Goal: Navigation & Orientation: Find specific page/section

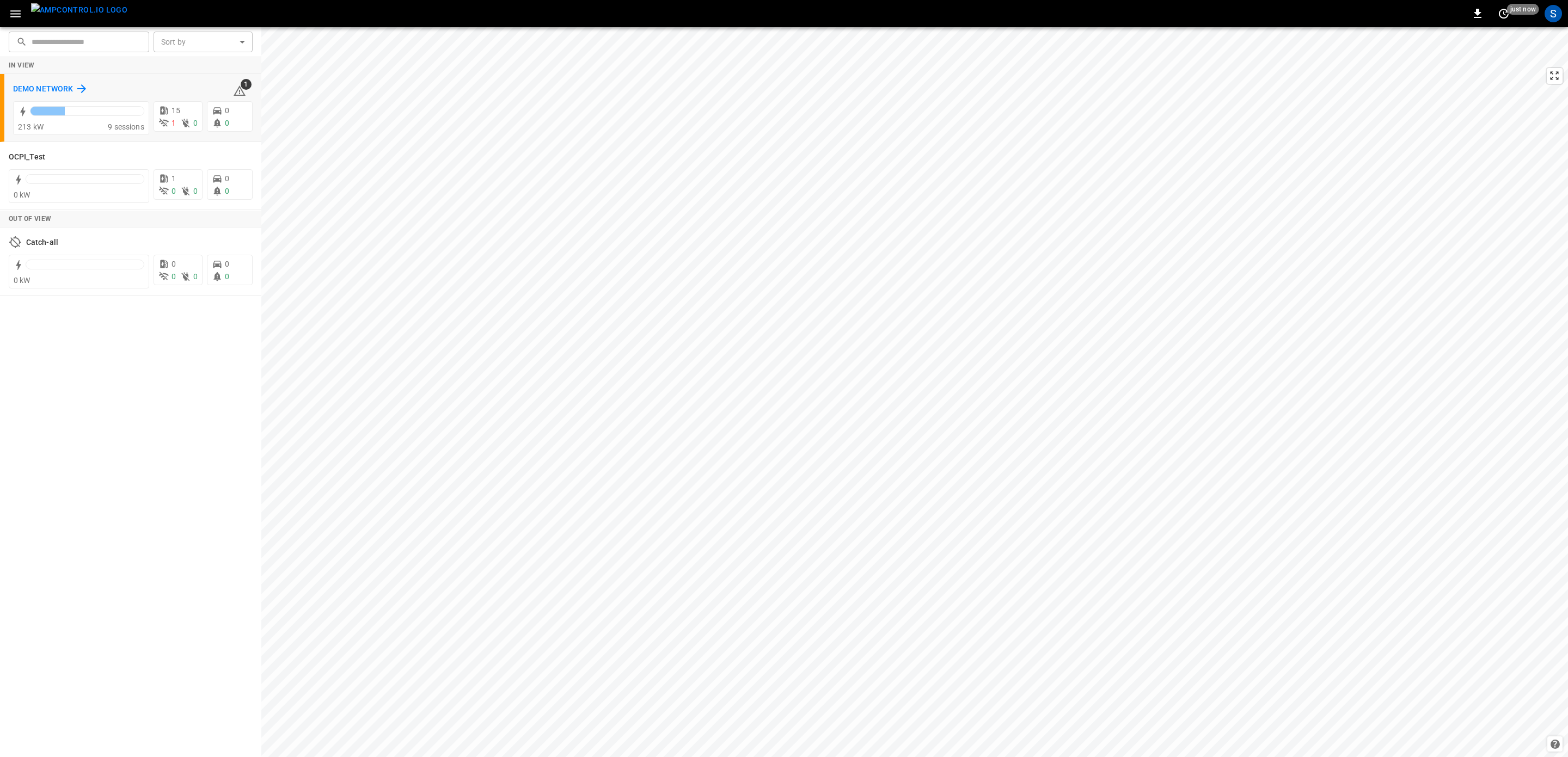
click at [57, 86] on h6 "DEMO NETWORK" at bounding box center [43, 89] width 60 height 12
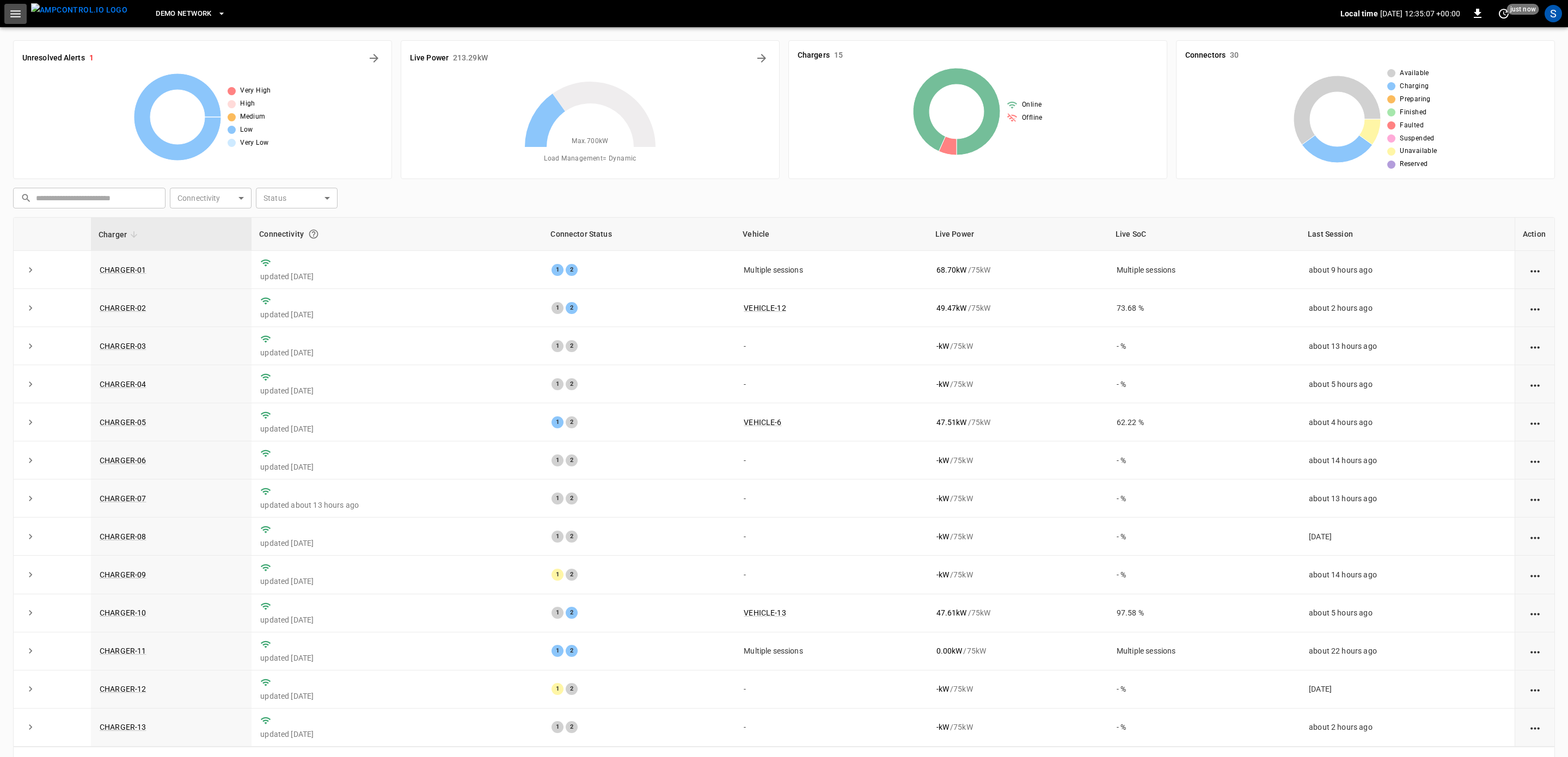
click at [16, 15] on icon "button" at bounding box center [15, 14] width 14 height 14
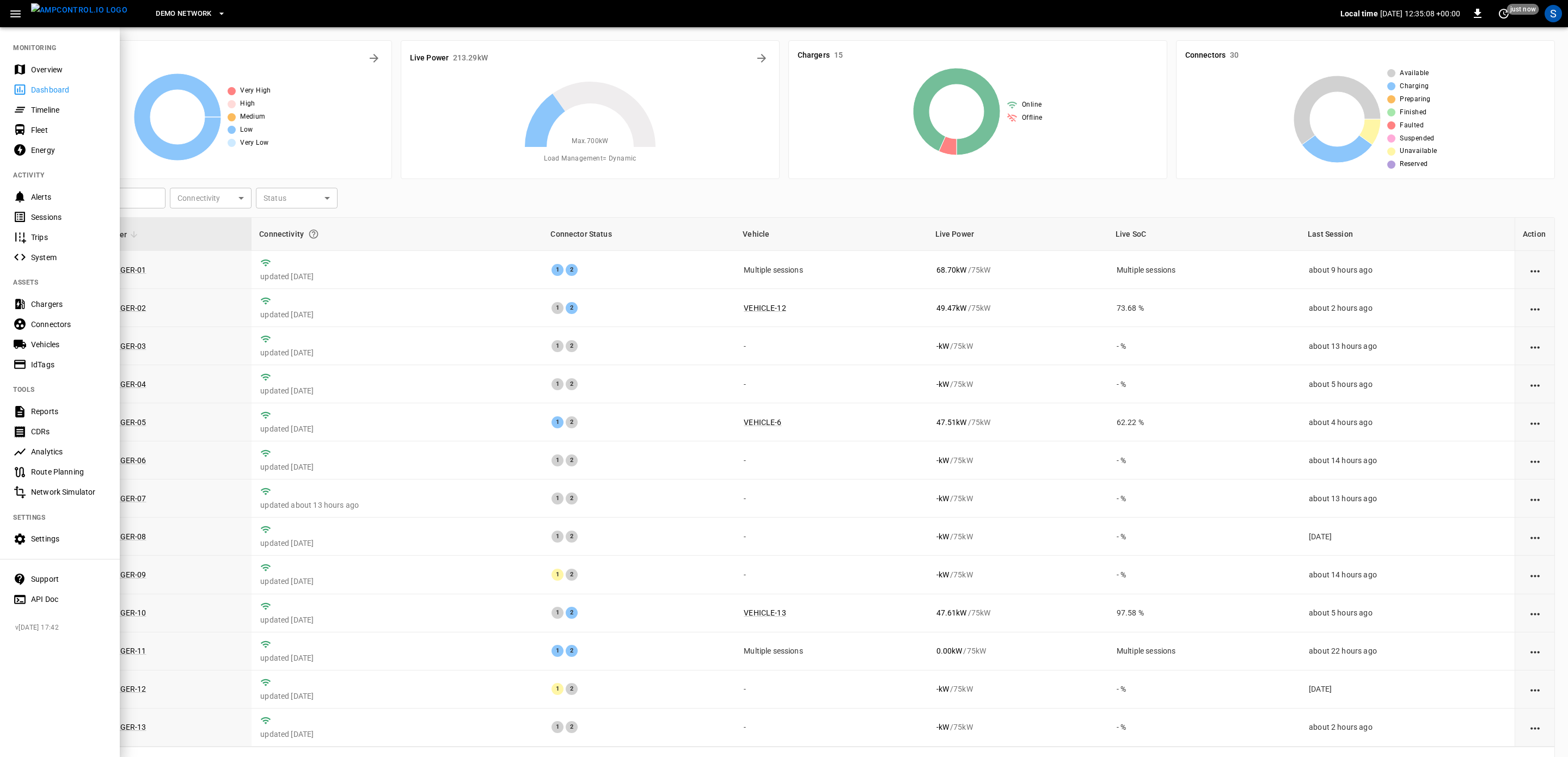
click at [67, 85] on div "Dashboard" at bounding box center [68, 90] width 75 height 11
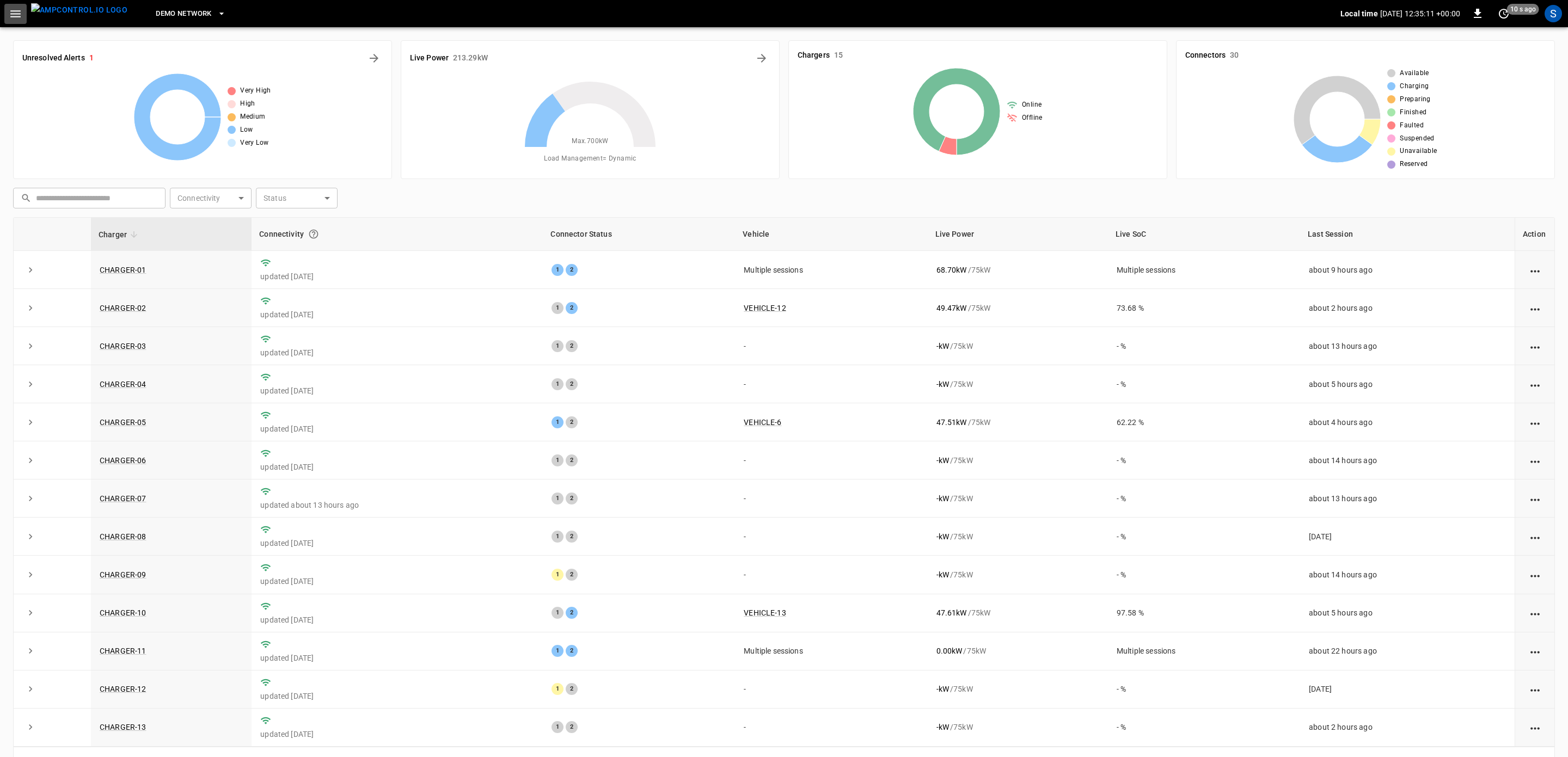
click at [21, 17] on icon "button" at bounding box center [15, 14] width 14 height 14
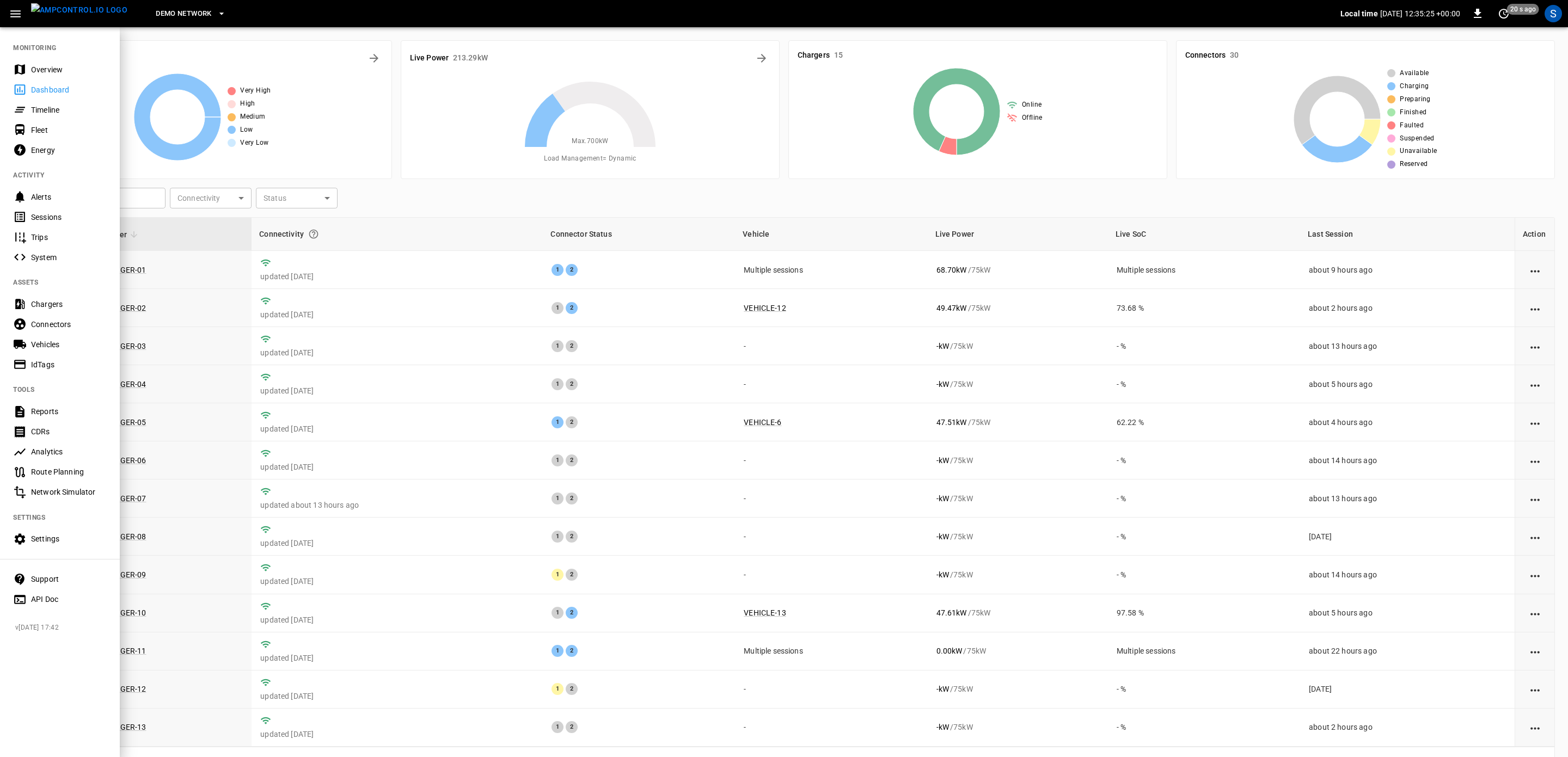
click at [15, 12] on icon "button" at bounding box center [15, 14] width 14 height 14
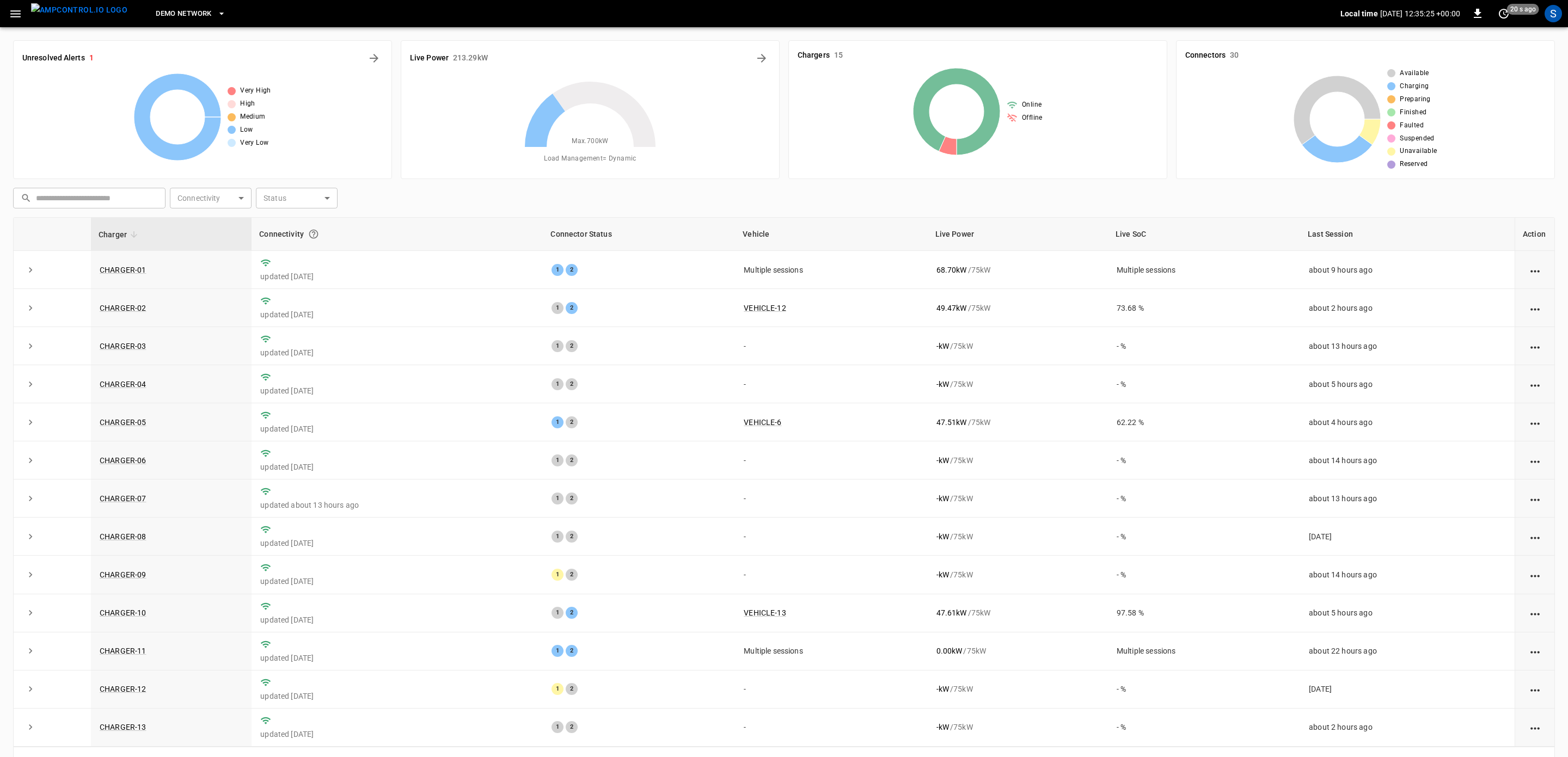
click at [15, 12] on icon "button" at bounding box center [15, 14] width 14 height 14
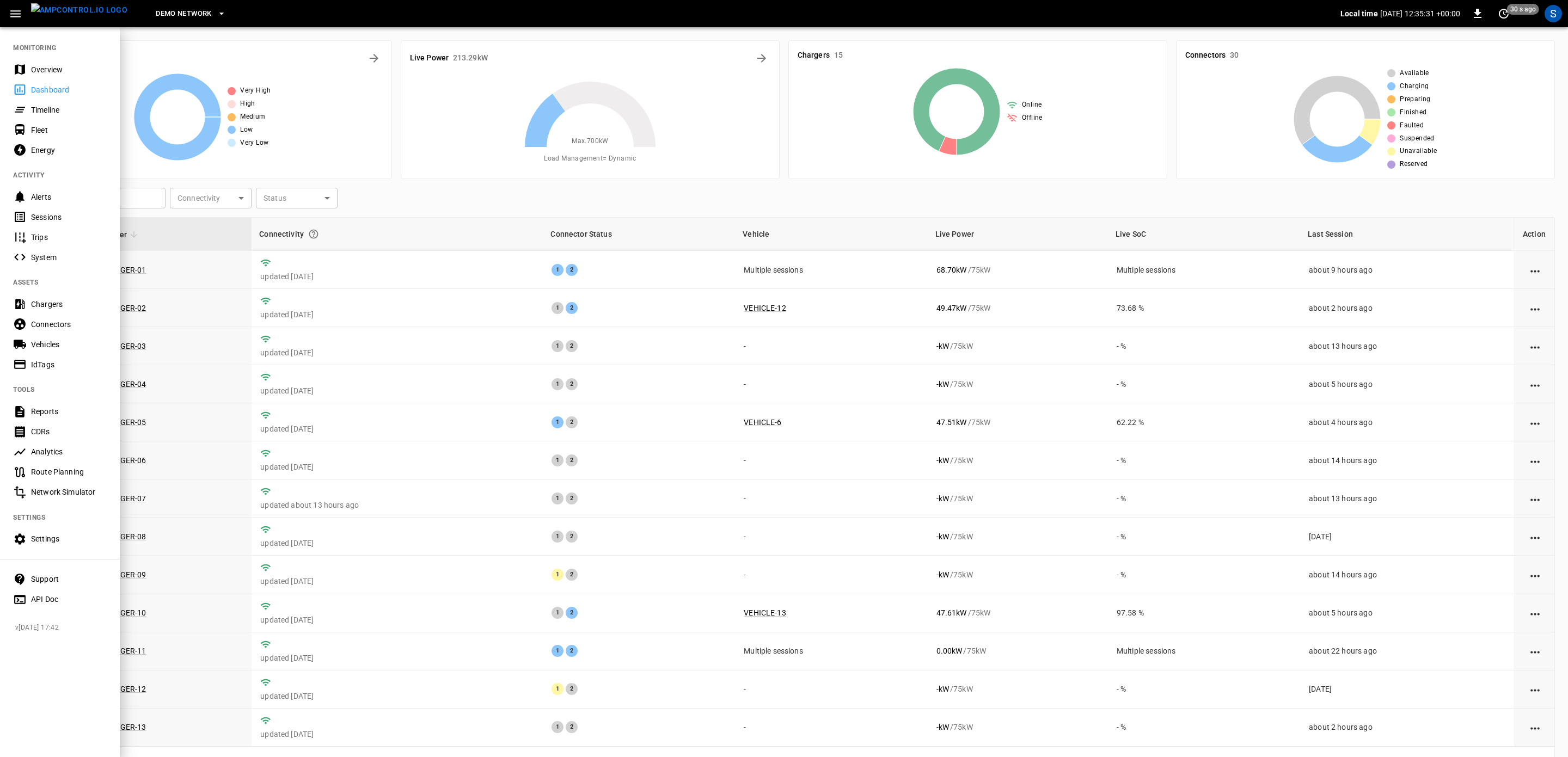
click at [763, 62] on div at bounding box center [784, 378] width 1568 height 757
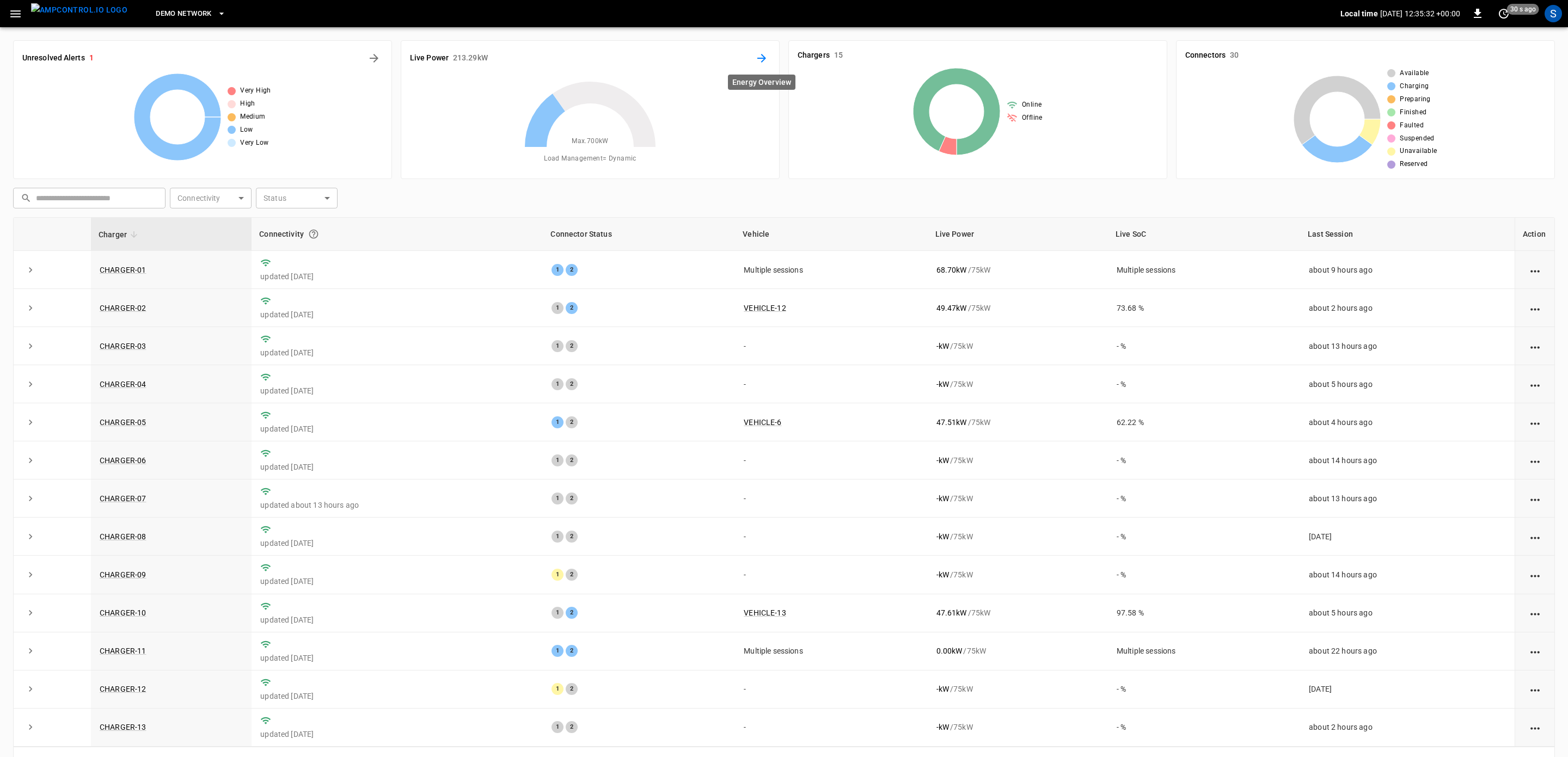
click at [758, 61] on icon "Energy Overview" at bounding box center [762, 59] width 14 height 14
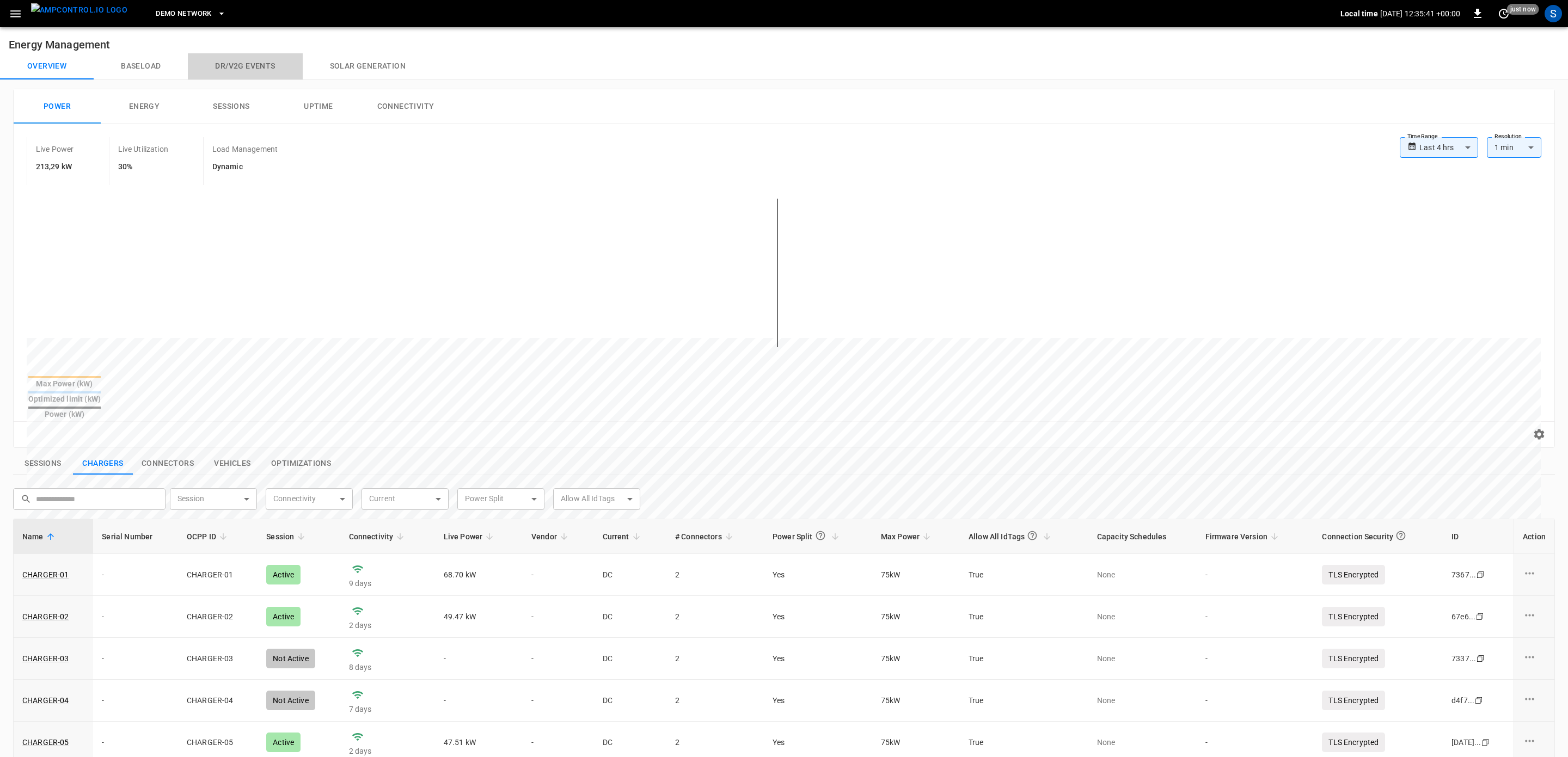
click at [266, 67] on button "Dr/V2G events" at bounding box center [245, 66] width 115 height 26
